Goal: Task Accomplishment & Management: Use online tool/utility

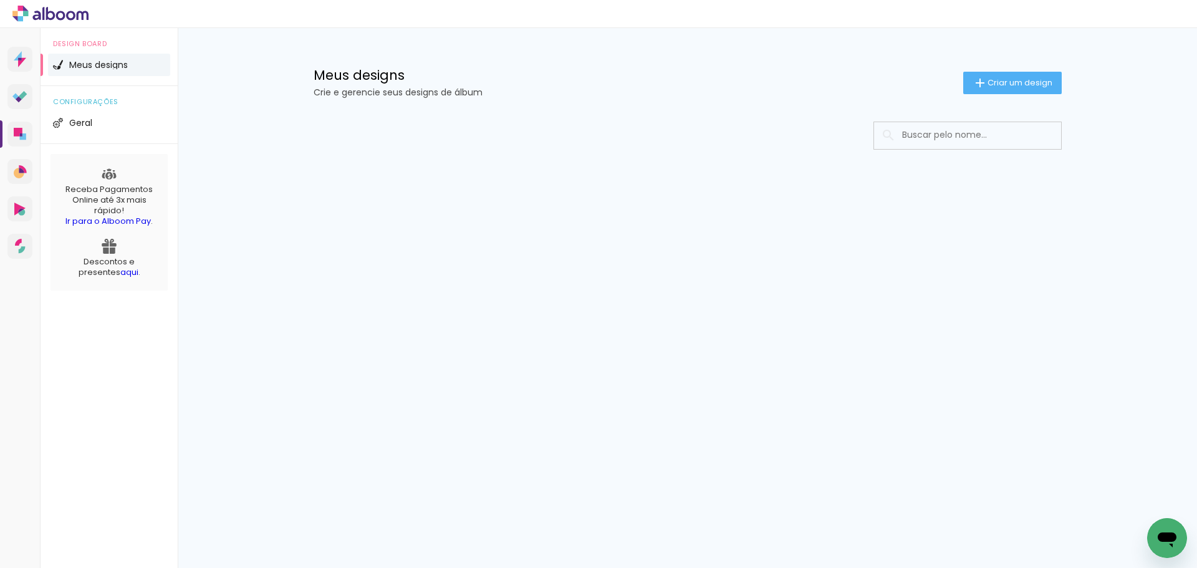
click at [990, 138] on input at bounding box center [985, 135] width 178 height 26
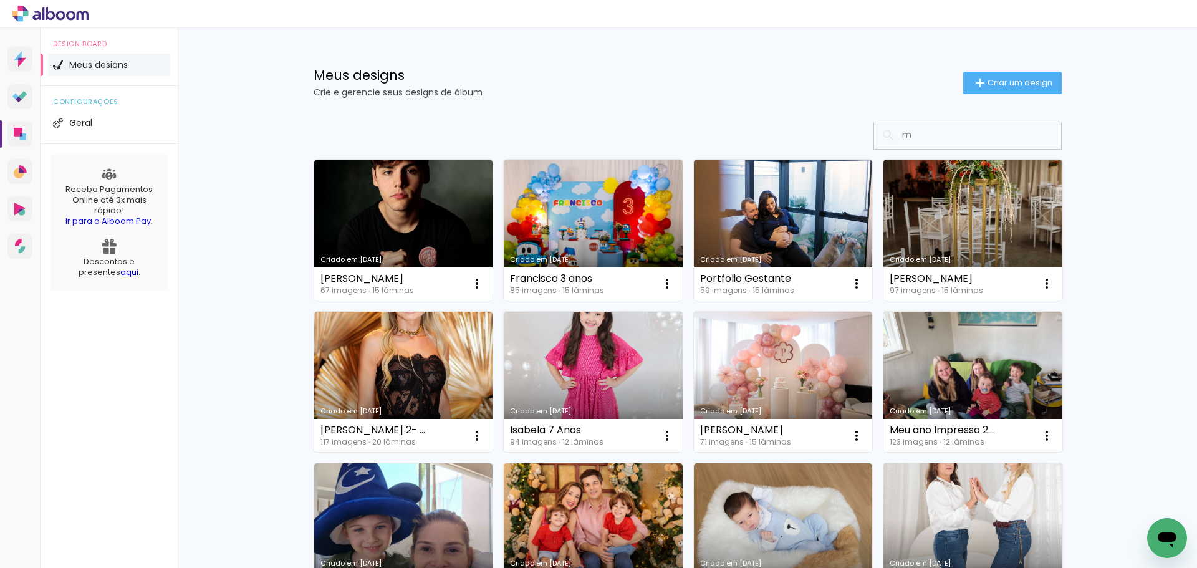
type input "ma"
